Goal: Information Seeking & Learning: Learn about a topic

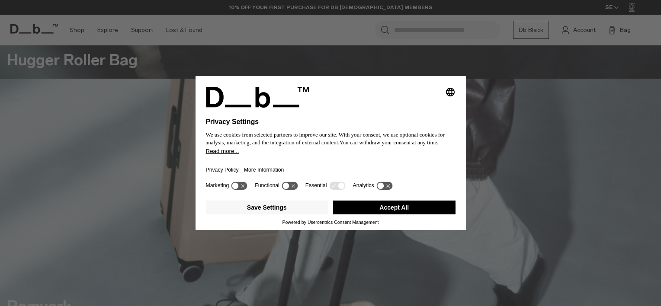
click at [414, 209] on button "Accept All" at bounding box center [394, 208] width 122 height 14
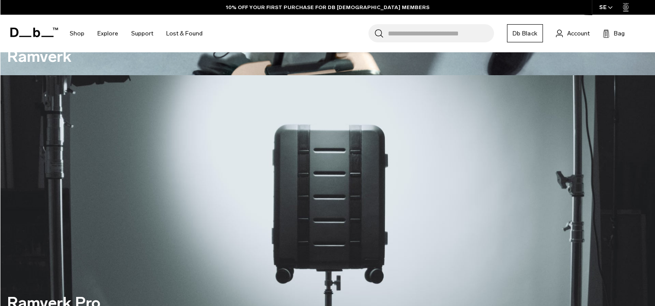
scroll to position [692, 0]
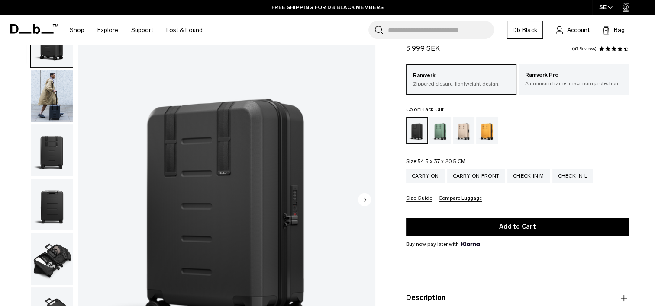
click at [62, 110] on img "button" at bounding box center [52, 96] width 42 height 52
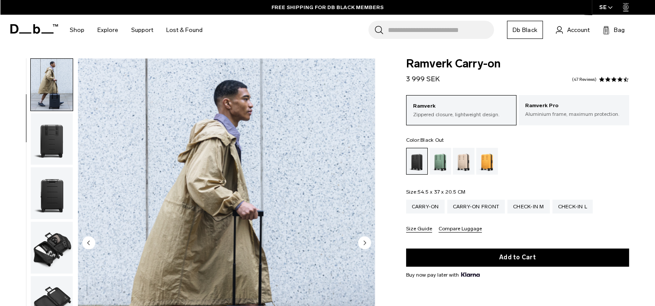
click at [46, 140] on img "button" at bounding box center [52, 139] width 42 height 52
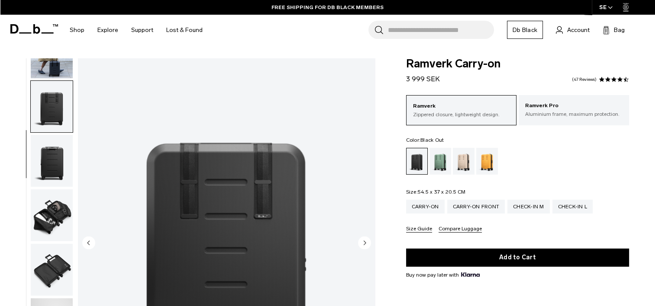
scroll to position [109, 0]
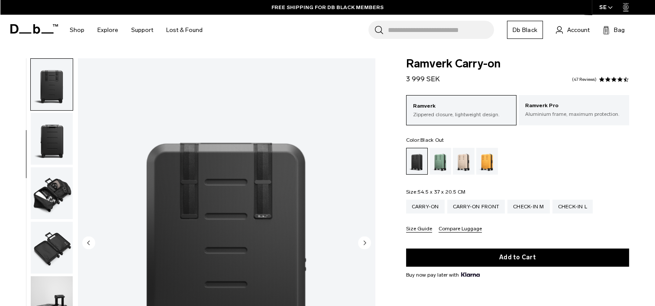
click at [57, 134] on img "button" at bounding box center [52, 139] width 42 height 52
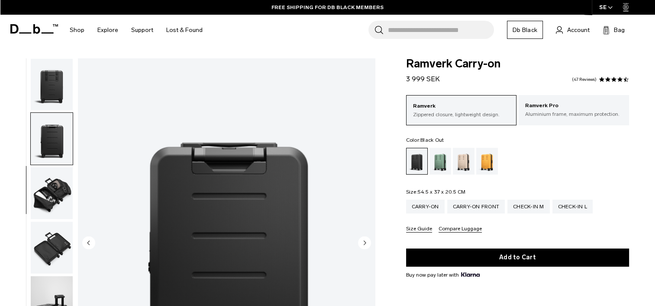
scroll to position [164, 0]
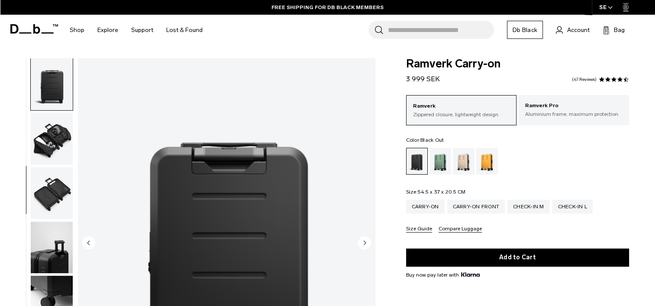
click at [54, 135] on img "button" at bounding box center [52, 139] width 42 height 52
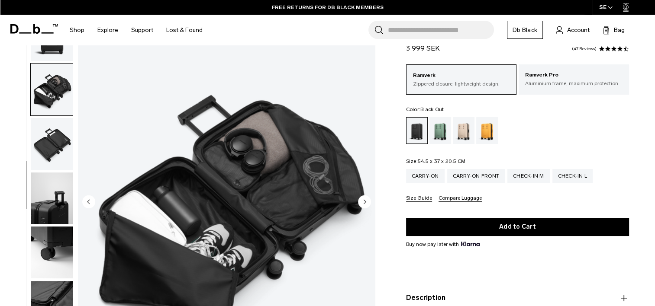
scroll to position [43, 0]
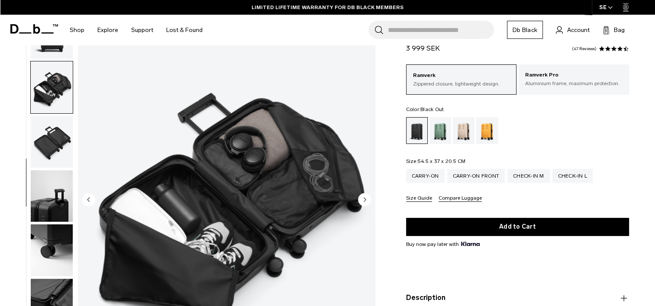
click at [39, 133] on img "button" at bounding box center [52, 142] width 42 height 52
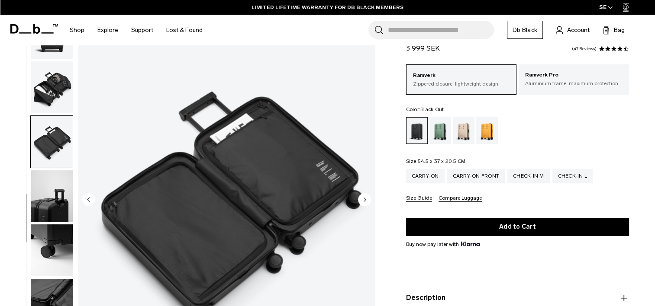
click at [54, 186] on img "button" at bounding box center [52, 197] width 42 height 52
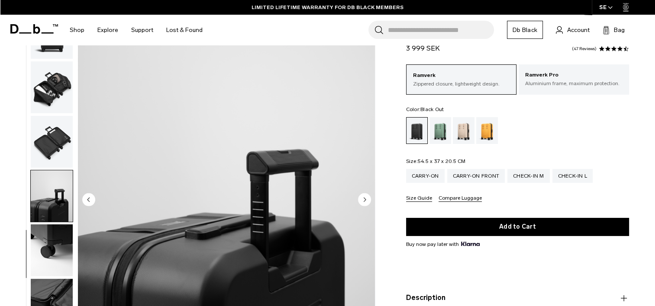
scroll to position [172, 0]
click at [53, 221] on img "button" at bounding box center [52, 197] width 42 height 52
click at [52, 234] on img "button" at bounding box center [52, 251] width 42 height 52
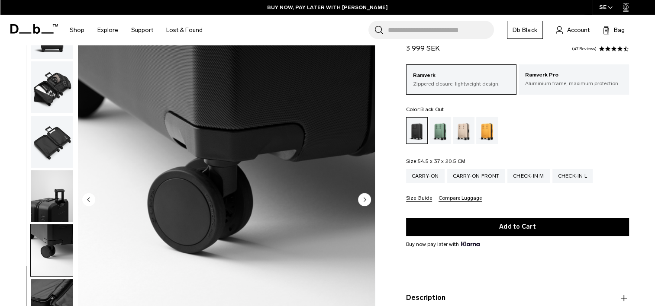
click at [57, 197] on img "button" at bounding box center [52, 197] width 42 height 52
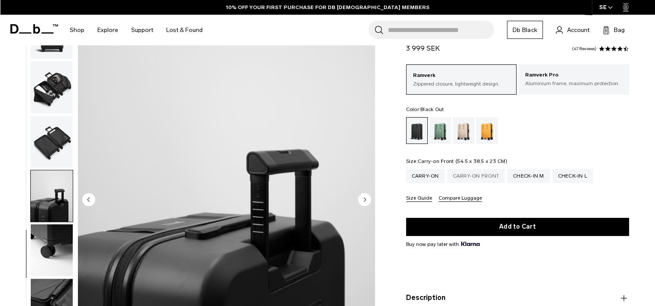
click at [454, 177] on div "Carry-on Front" at bounding box center [476, 176] width 58 height 14
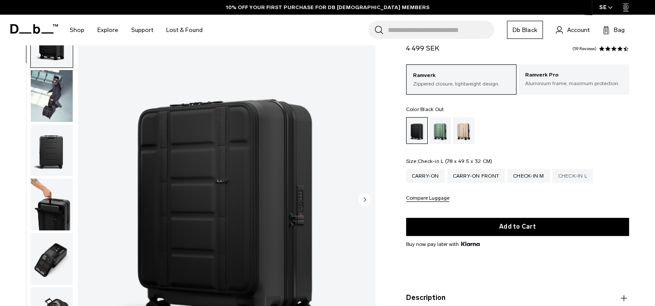
click at [566, 175] on div "Check-in L" at bounding box center [572, 176] width 41 height 14
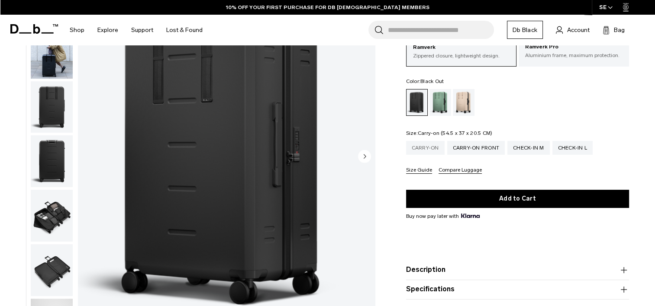
click at [422, 151] on div "Carry-on" at bounding box center [425, 148] width 39 height 14
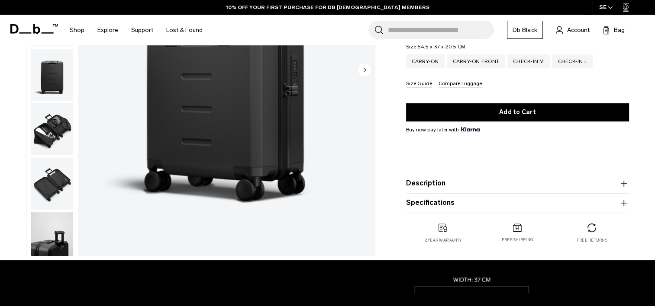
click at [435, 182] on button "Description" at bounding box center [517, 183] width 223 height 10
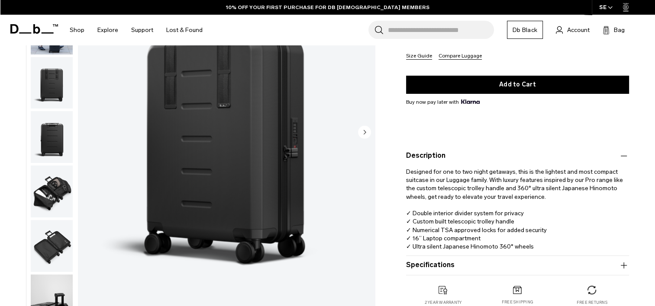
click at [428, 261] on button "Specifications" at bounding box center [517, 266] width 223 height 10
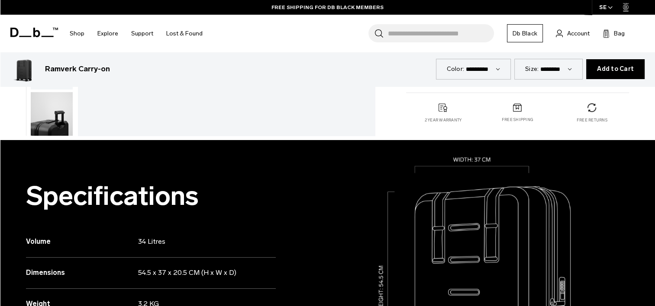
scroll to position [346, 0]
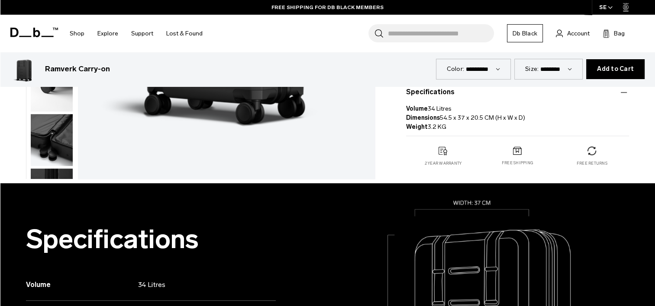
click at [60, 144] on img "button" at bounding box center [52, 141] width 42 height 52
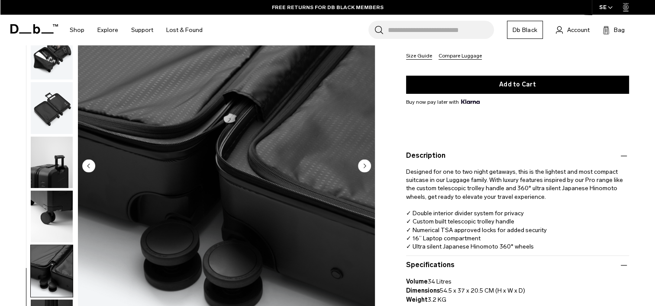
scroll to position [87, 0]
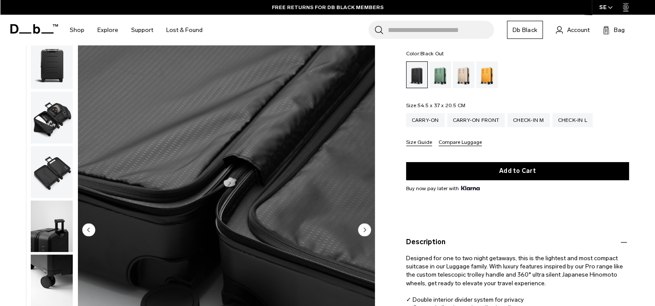
click at [50, 277] on img "button" at bounding box center [52, 281] width 42 height 52
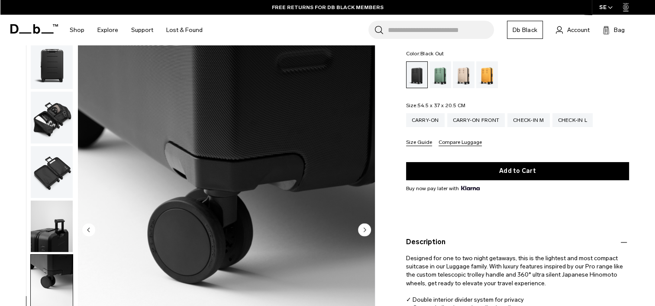
click at [55, 228] on img "button" at bounding box center [52, 227] width 42 height 52
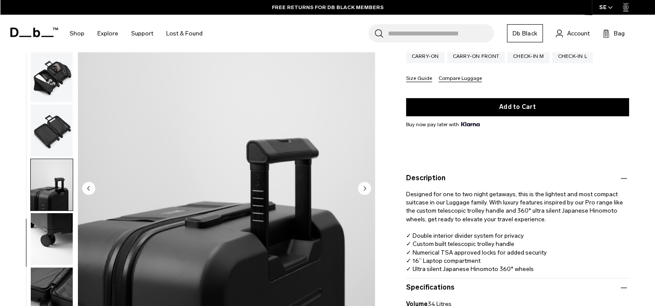
scroll to position [130, 0]
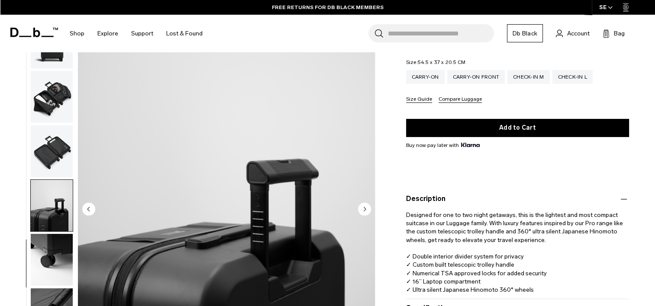
click at [58, 161] on img "button" at bounding box center [52, 152] width 42 height 52
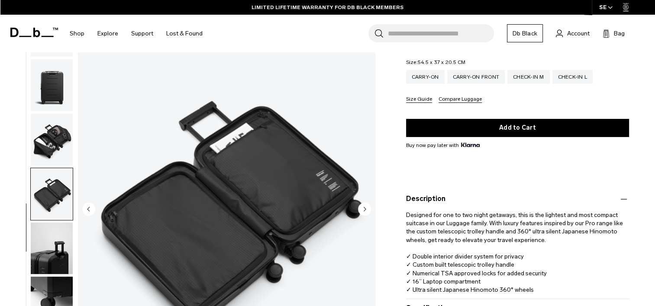
click at [54, 137] on img "button" at bounding box center [52, 140] width 42 height 52
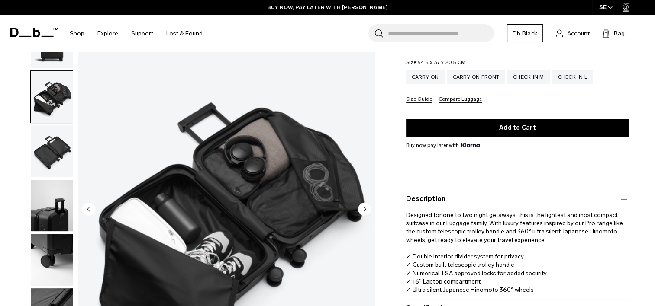
scroll to position [129, 0]
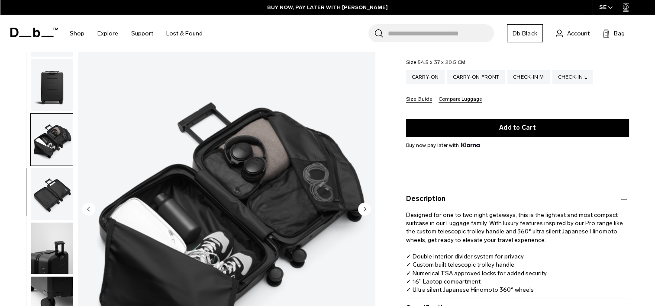
click at [55, 130] on img "button" at bounding box center [52, 140] width 42 height 52
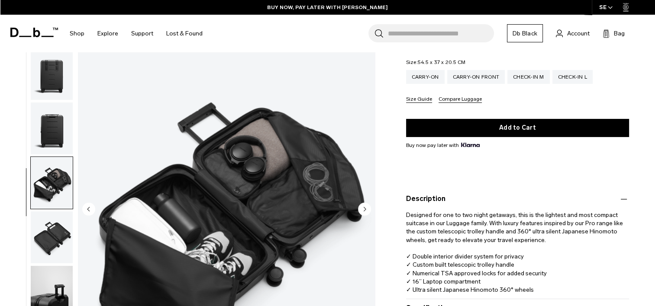
click at [56, 131] on img "button" at bounding box center [52, 129] width 42 height 52
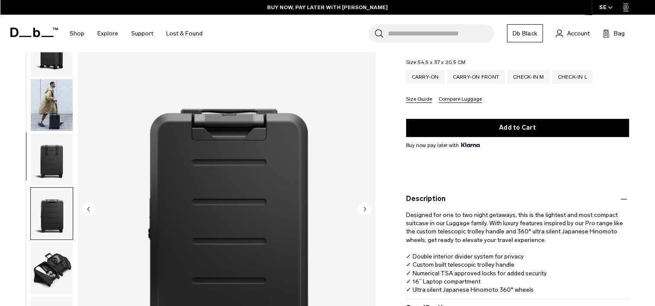
scroll to position [0, 0]
click at [57, 149] on img "button" at bounding box center [52, 160] width 42 height 52
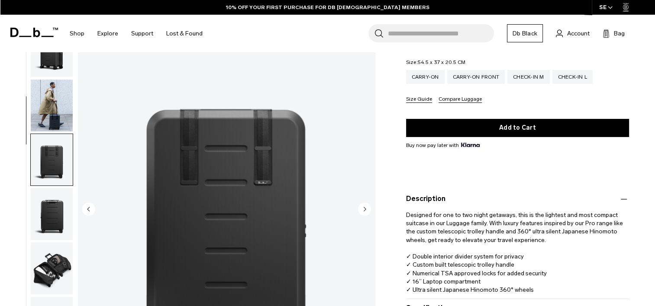
click at [59, 101] on img "button" at bounding box center [52, 106] width 42 height 52
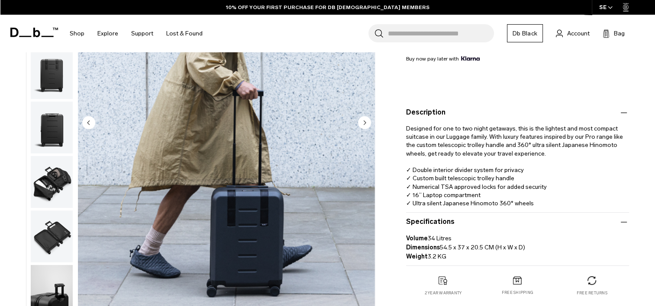
click at [50, 85] on img "button" at bounding box center [52, 74] width 42 height 52
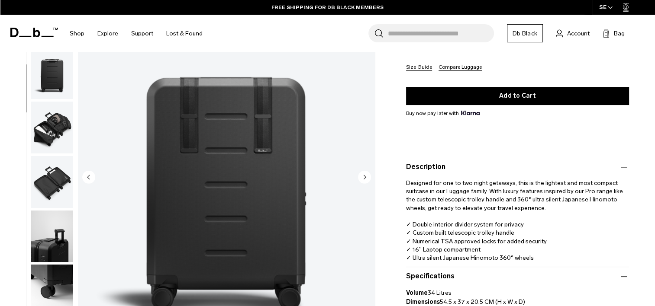
scroll to position [130, 0]
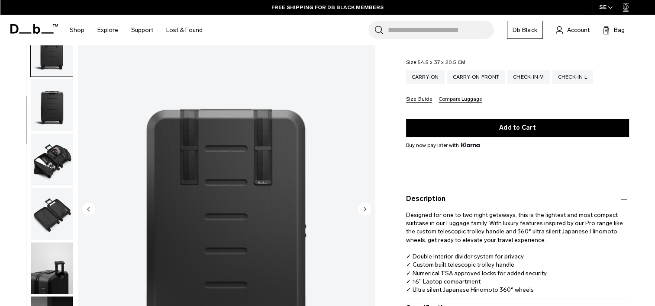
click at [54, 165] on img "button" at bounding box center [52, 160] width 42 height 52
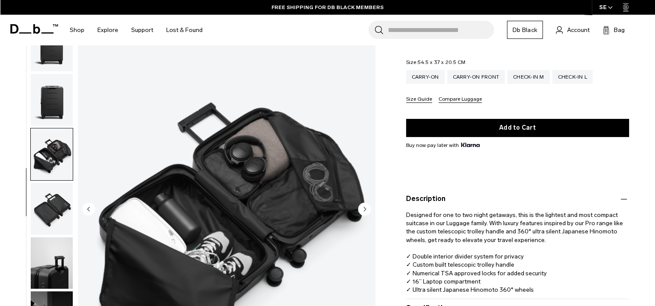
scroll to position [42, 0]
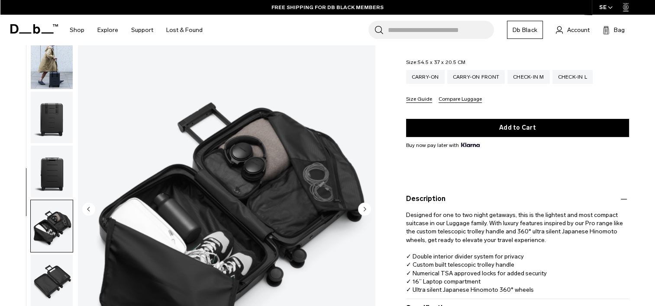
click at [48, 120] on img "button" at bounding box center [52, 118] width 42 height 52
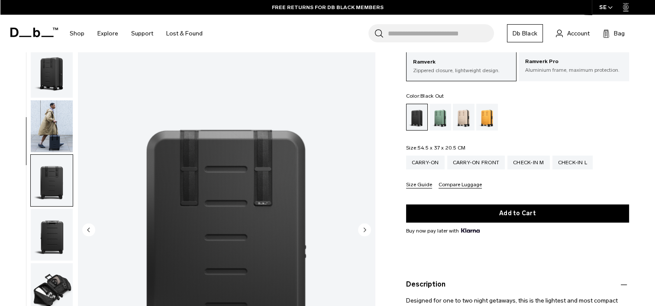
scroll to position [43, 0]
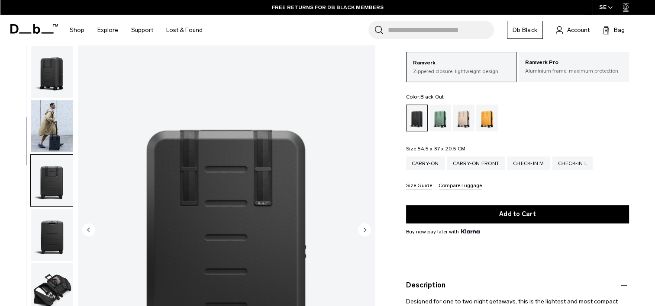
click at [50, 132] on img "button" at bounding box center [52, 126] width 42 height 52
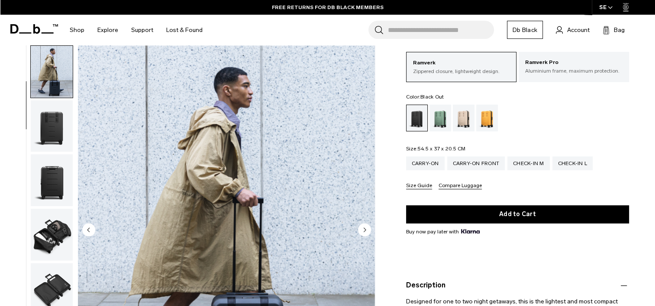
scroll to position [0, 0]
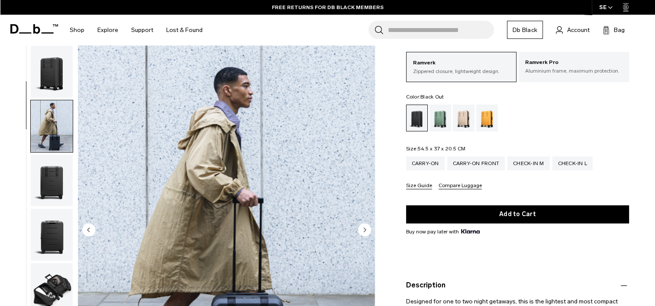
click at [54, 93] on img "button" at bounding box center [52, 72] width 42 height 52
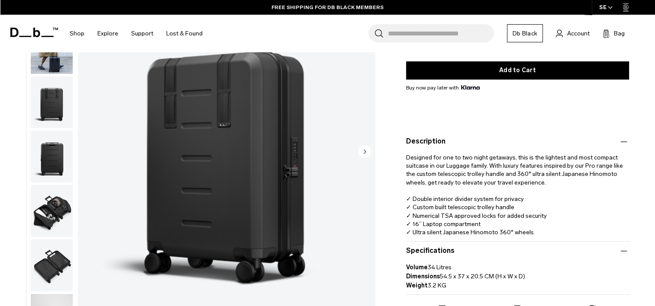
scroll to position [173, 0]
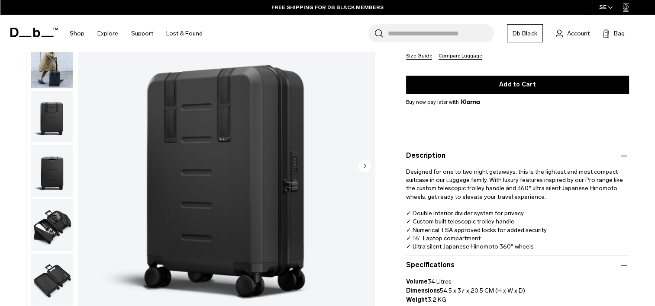
click at [64, 211] on img "button" at bounding box center [52, 226] width 42 height 52
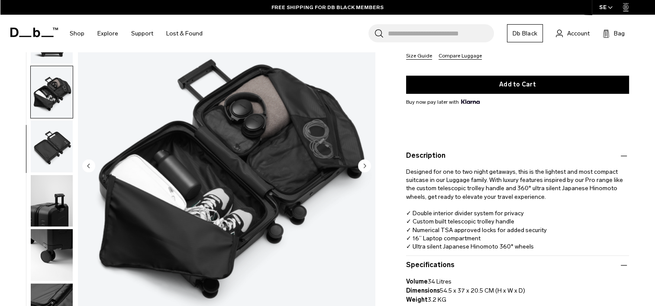
scroll to position [172, 0]
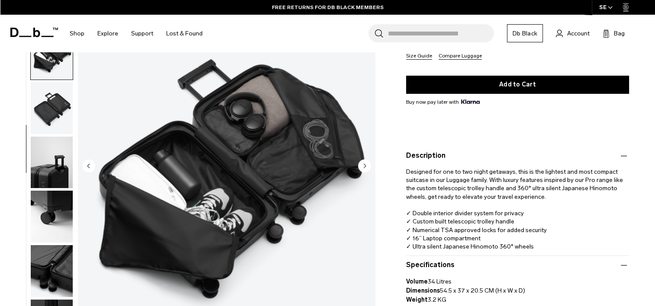
click at [38, 171] on img "button" at bounding box center [52, 163] width 42 height 52
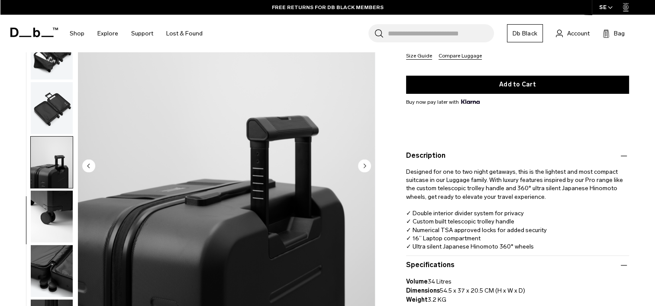
click at [50, 208] on img "button" at bounding box center [52, 217] width 42 height 52
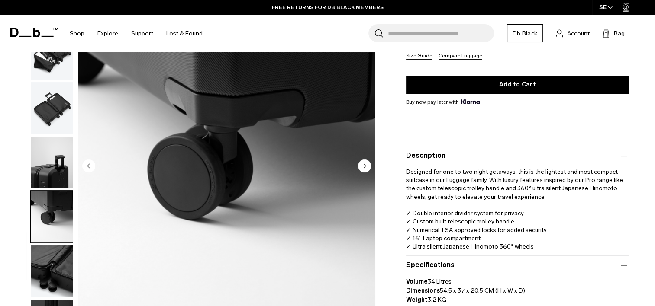
click at [54, 246] on img "button" at bounding box center [52, 272] width 42 height 52
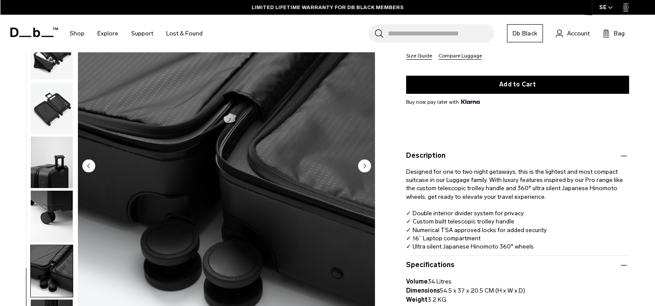
click at [67, 121] on img "button" at bounding box center [52, 108] width 42 height 52
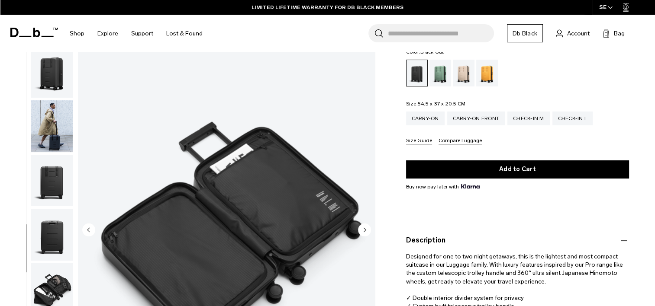
scroll to position [87, 0]
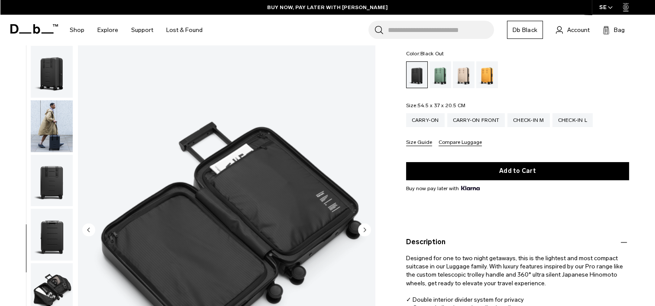
click at [63, 88] on img "button" at bounding box center [52, 72] width 42 height 52
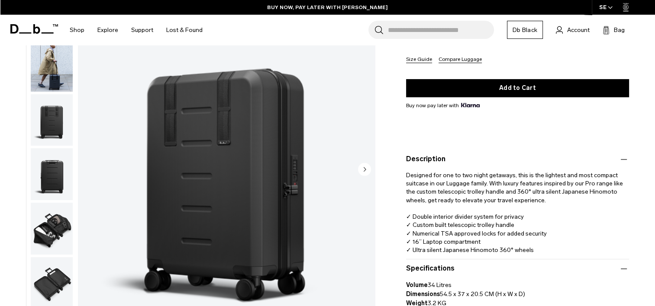
scroll to position [173, 0]
